Goal: Find specific page/section: Find specific page/section

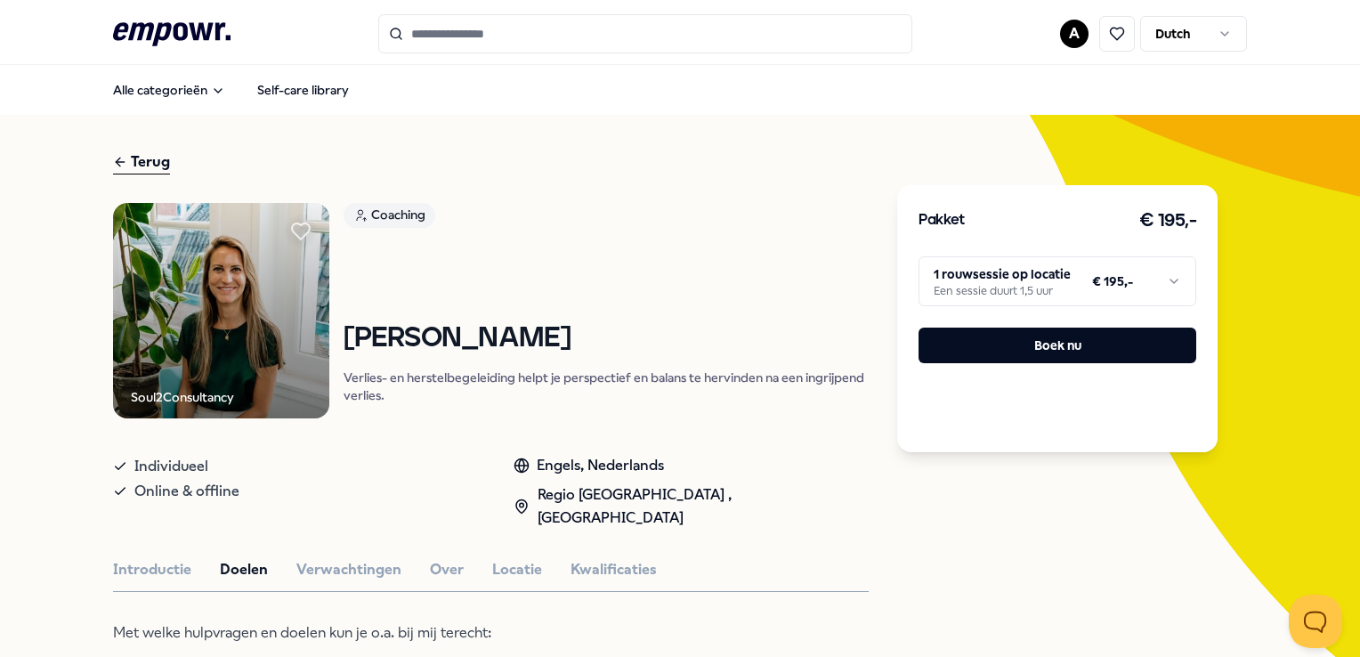
click at [512, 39] on input "Search for products, categories or subcategories" at bounding box center [645, 33] width 534 height 39
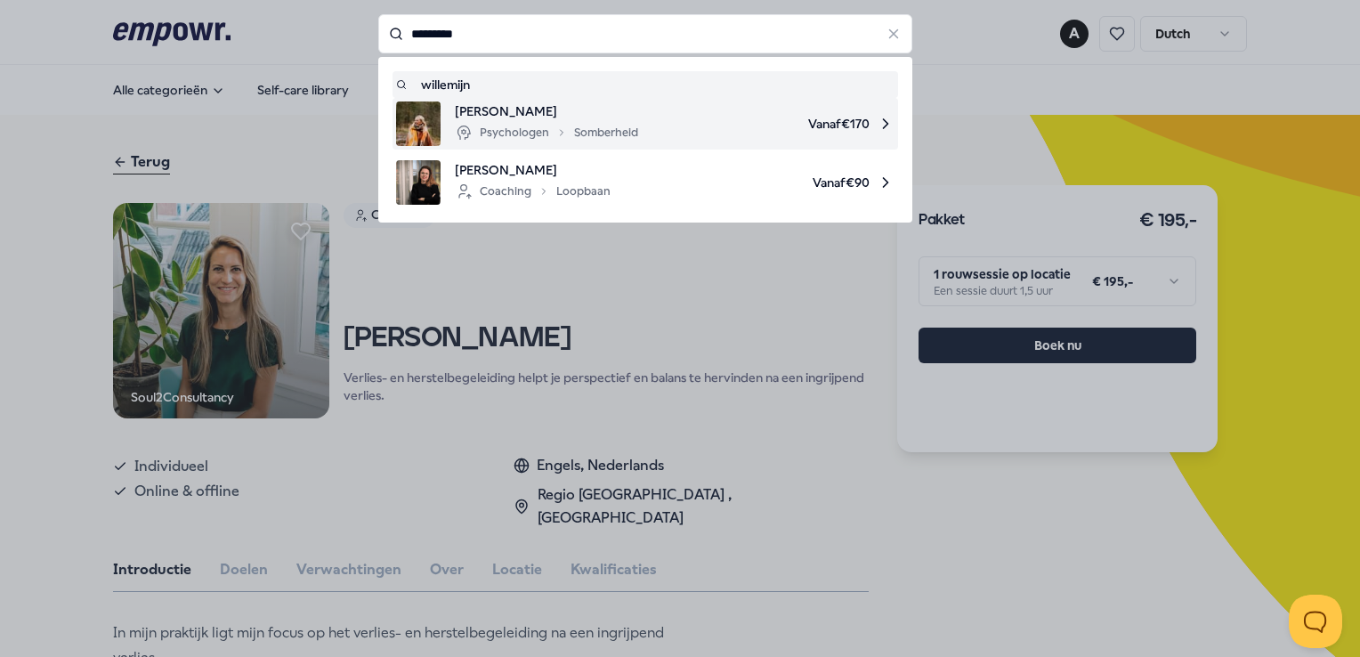
click at [488, 141] on div "Psychologen Somberheid" at bounding box center [546, 132] width 183 height 21
type input "*********"
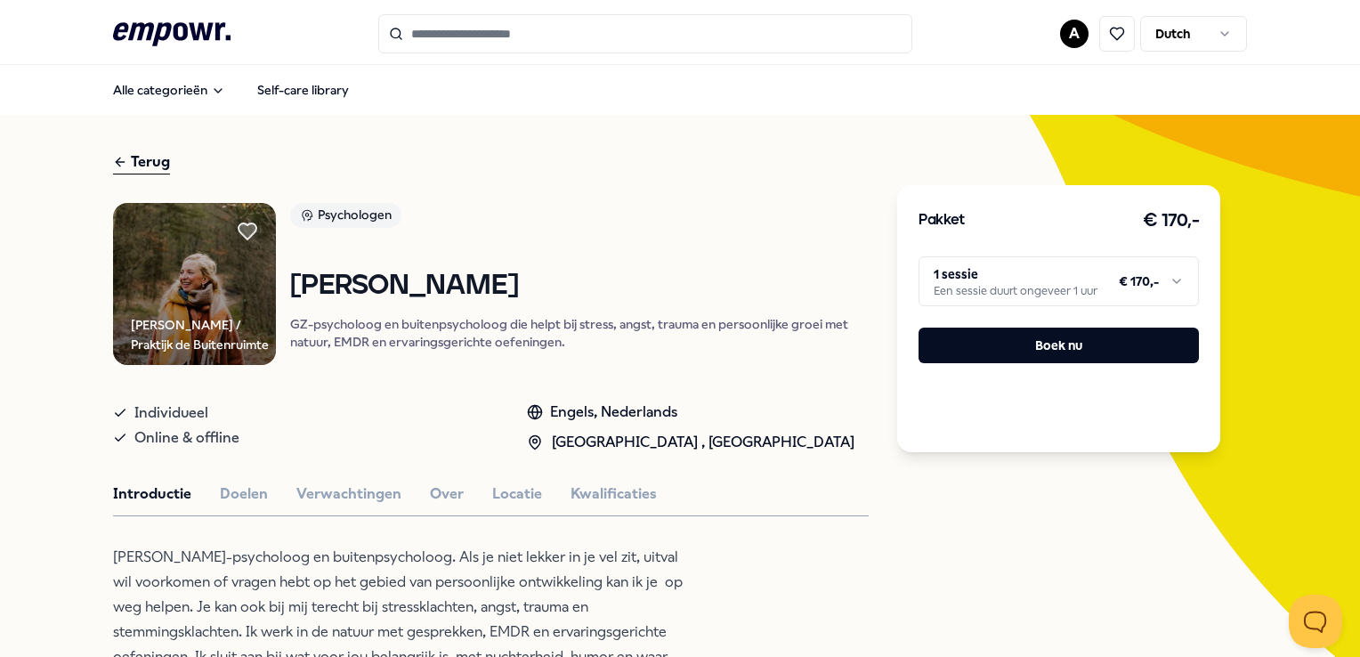
click at [1175, 282] on html ".empowr-logo_svg__cls-1{fill:#03032f} A Dutch Alle categorieën Self-care librar…" at bounding box center [680, 328] width 1360 height 657
